Goal: Task Accomplishment & Management: Manage account settings

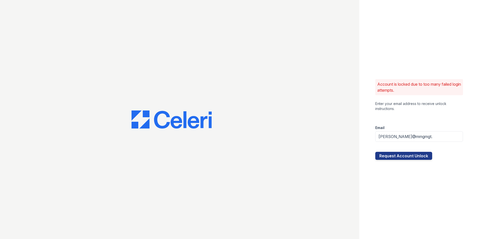
drag, startPoint x: 433, startPoint y: 137, endPoint x: 423, endPoint y: 138, distance: 9.4
click at [423, 138] on input "[PERSON_NAME]@mmgmgt." at bounding box center [419, 136] width 88 height 11
type input "[PERSON_NAME][EMAIL_ADDRESS][DOMAIN_NAME]"
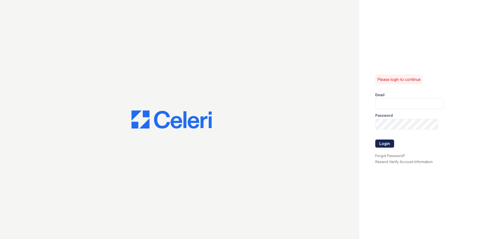
type input "sanderson@mmgmgt.com"
click at [390, 144] on button "Login" at bounding box center [384, 143] width 19 height 8
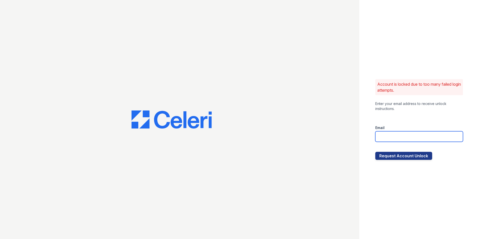
click at [396, 134] on input "email" at bounding box center [419, 136] width 88 height 11
click at [361, 174] on div "Account is locked due to too many failed login attempts. Enter your email addre…" at bounding box center [419, 119] width 120 height 239
click at [394, 137] on input "email" at bounding box center [419, 136] width 88 height 11
type input "[PERSON_NAME][EMAIL_ADDRESS][DOMAIN_NAME]"
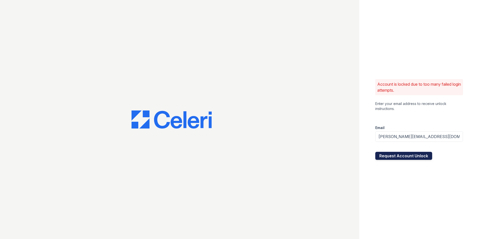
click at [409, 158] on button "Request Account Unlock" at bounding box center [403, 156] width 57 height 8
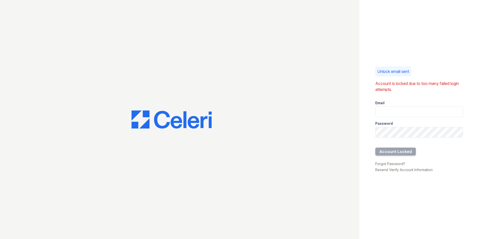
click at [179, 5] on div at bounding box center [179, 119] width 359 height 239
click at [396, 73] on p "Unlock email sent" at bounding box center [393, 71] width 32 height 6
click at [393, 169] on link "Resend Verify Account Information" at bounding box center [403, 170] width 57 height 4
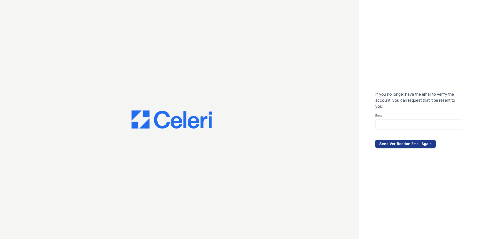
click at [397, 130] on div at bounding box center [419, 135] width 88 height 10
click at [397, 124] on input "email" at bounding box center [419, 124] width 88 height 11
type input "[PERSON_NAME][EMAIL_ADDRESS][DOMAIN_NAME]"
click at [400, 145] on button "Send Verification Email Again" at bounding box center [405, 144] width 60 height 8
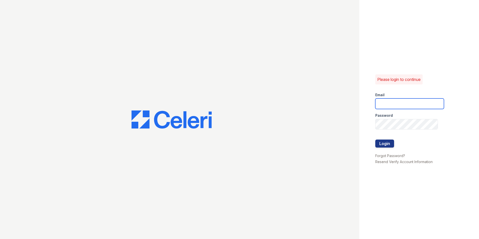
type input "[PERSON_NAME][EMAIL_ADDRESS][DOMAIN_NAME]"
click at [404, 130] on div at bounding box center [409, 134] width 69 height 10
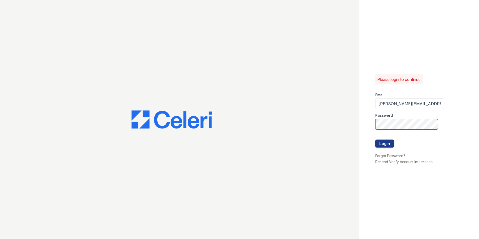
click at [354, 130] on div "Please login to continue Email sanderson@mmgmgt.com Password Login Forgot Passw…" at bounding box center [239, 119] width 479 height 239
click at [375, 139] on button "Login" at bounding box center [384, 143] width 19 height 8
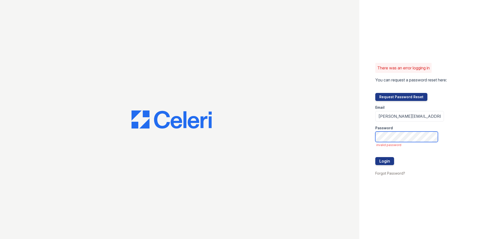
click at [302, 143] on div "There was an error logging in You can request a password reset here: Request Pa…" at bounding box center [239, 119] width 479 height 239
click at [434, 119] on input "sanderson@mmgmgt.com" at bounding box center [409, 116] width 69 height 11
type input "sanderson@mmgmgt.com"
click at [445, 196] on div "There was an error logging in You can request a password reset here: Request Pa…" at bounding box center [419, 119] width 120 height 239
click at [375, 157] on button "Login" at bounding box center [384, 161] width 19 height 8
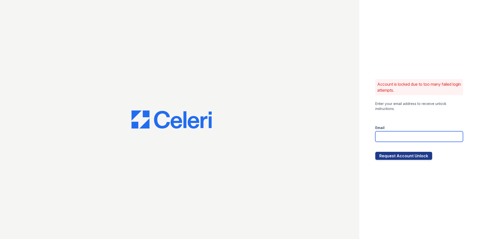
click at [393, 140] on input "email" at bounding box center [419, 136] width 88 height 11
type input "[PERSON_NAME][EMAIL_ADDRESS][DOMAIN_NAME]"
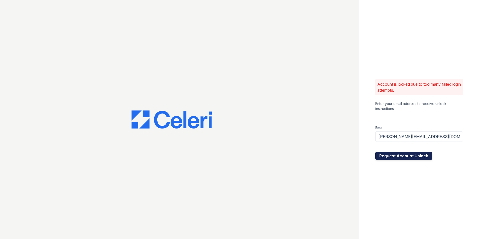
click at [404, 156] on button "Request Account Unlock" at bounding box center [403, 156] width 57 height 8
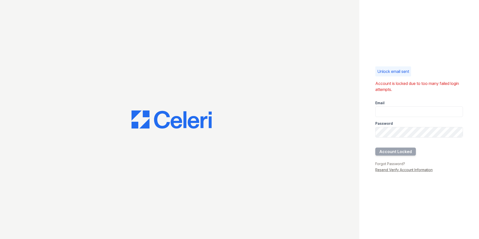
click at [405, 170] on link "Resend Verify Account Information" at bounding box center [403, 170] width 57 height 4
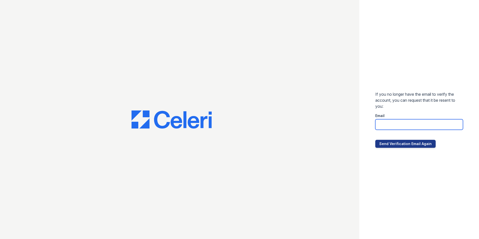
click at [402, 121] on input "email" at bounding box center [419, 124] width 88 height 11
type input "[PERSON_NAME][EMAIL_ADDRESS][DOMAIN_NAME]"
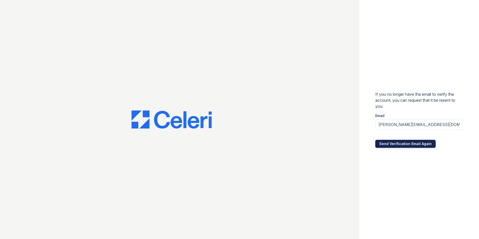
click at [407, 144] on button "Send Verification Email Again" at bounding box center [405, 144] width 60 height 8
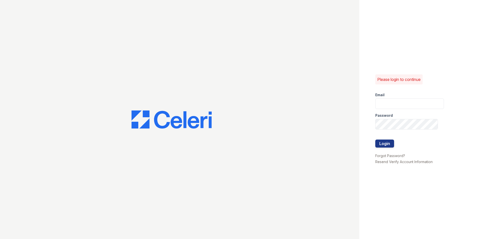
type input "[PERSON_NAME][EMAIL_ADDRESS][DOMAIN_NAME]"
click at [317, 120] on div "Please login to continue Email [PERSON_NAME][EMAIL_ADDRESS][DOMAIN_NAME] Passwo…" at bounding box center [239, 119] width 479 height 239
drag, startPoint x: 374, startPoint y: 176, endPoint x: 374, endPoint y: 173, distance: 3.0
click at [374, 176] on div "Please login to continue Email sanderson@mmgmgt.com Password Login Forgot Passw…" at bounding box center [419, 119] width 120 height 239
click at [381, 157] on link "Forgot Password?" at bounding box center [390, 155] width 30 height 4
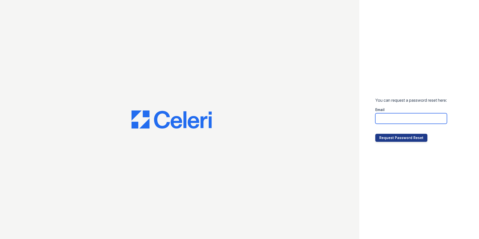
click at [402, 116] on input "email" at bounding box center [411, 118] width 72 height 11
type input "Sanderson@mmgmgt.com"
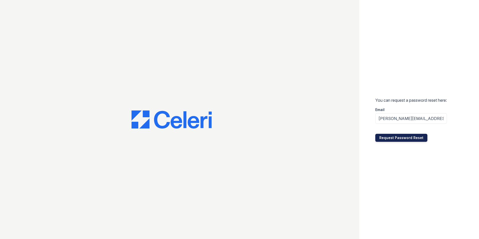
click at [396, 137] on button "Request Password Reset" at bounding box center [401, 138] width 52 height 8
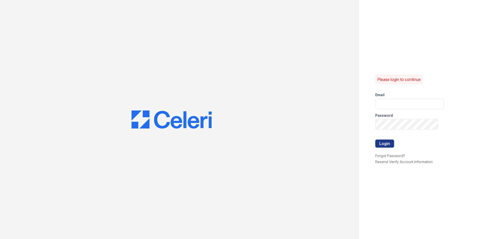
type input "[PERSON_NAME][EMAIL_ADDRESS][DOMAIN_NAME]"
click at [283, 114] on div "Please login to continue Email sanderson@mmgmgt.com Password Login Forgot Passw…" at bounding box center [239, 119] width 479 height 239
click at [375, 139] on button "Login" at bounding box center [384, 143] width 19 height 8
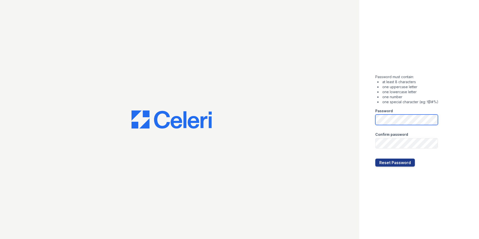
click at [259, 132] on div "Password must contain: at least 8 characters one uppercase letter one lowercase…" at bounding box center [239, 119] width 479 height 239
click at [375, 159] on button "Reset Password" at bounding box center [395, 163] width 40 height 8
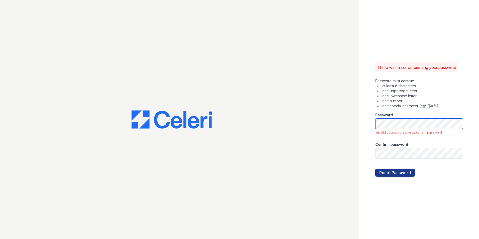
click at [249, 134] on div "There was an error resetting your password Password must contain: at least 8 ch…" at bounding box center [239, 119] width 479 height 239
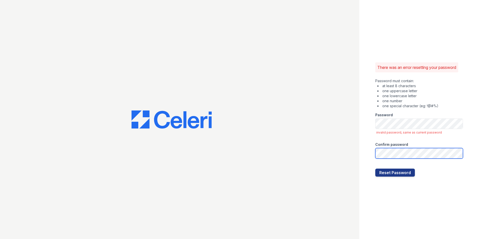
click at [375, 169] on button "Reset Password" at bounding box center [395, 173] width 40 height 8
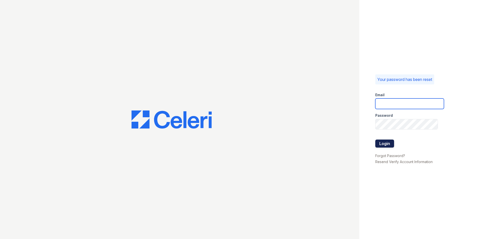
type input "[PERSON_NAME][EMAIL_ADDRESS][DOMAIN_NAME]"
click at [391, 144] on button "Login" at bounding box center [384, 143] width 19 height 8
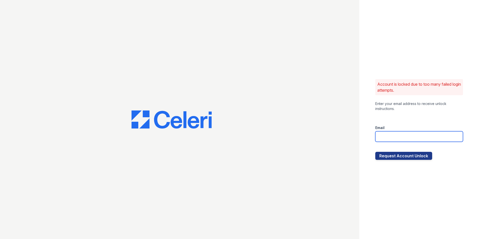
click at [403, 134] on input "email" at bounding box center [419, 136] width 88 height 11
click at [431, 109] on div "Enter your email address to receive unlock instructions." at bounding box center [419, 106] width 88 height 10
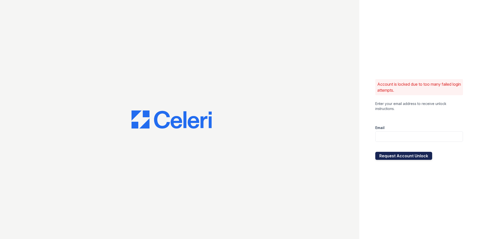
click at [414, 158] on button "Request Account Unlock" at bounding box center [403, 156] width 57 height 8
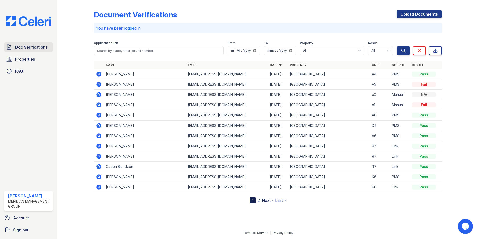
click at [37, 47] on span "Doc Verifications" at bounding box center [31, 47] width 32 height 6
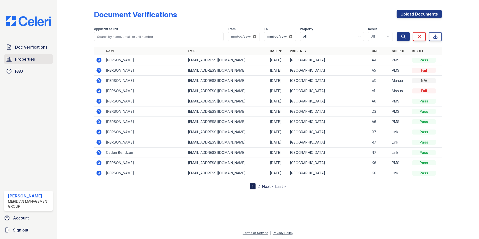
click at [32, 57] on span "Properties" at bounding box center [25, 59] width 20 height 6
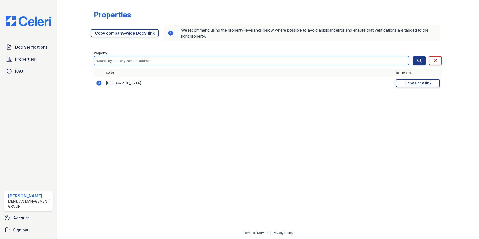
click at [113, 57] on input "search" at bounding box center [251, 60] width 315 height 9
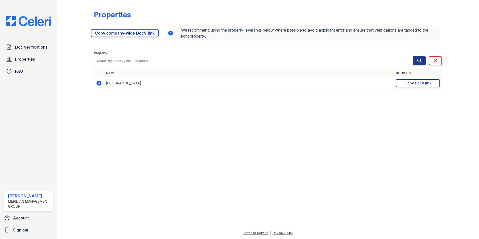
click at [108, 83] on td "[GEOGRAPHIC_DATA]" at bounding box center [249, 83] width 290 height 12
click at [96, 84] on icon at bounding box center [99, 83] width 6 height 6
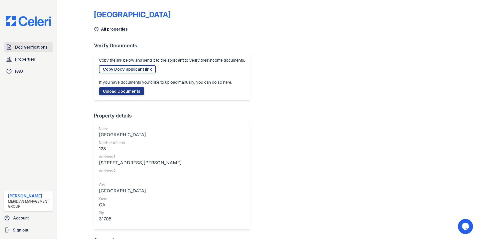
click at [39, 48] on span "Doc Verifications" at bounding box center [31, 47] width 32 height 6
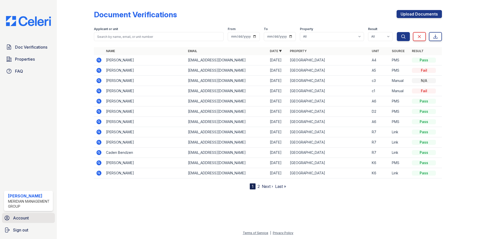
click at [21, 220] on span "Account" at bounding box center [21, 218] width 16 height 6
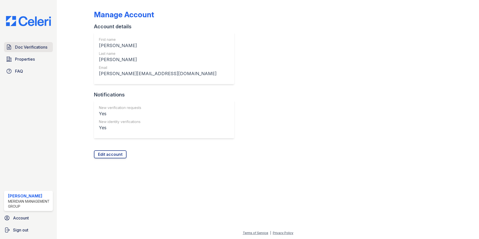
click at [28, 51] on link "Doc Verifications" at bounding box center [28, 47] width 49 height 10
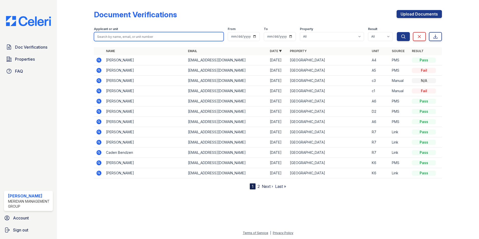
click at [115, 35] on input "search" at bounding box center [159, 36] width 130 height 9
type input "hitha"
